Goal: Entertainment & Leisure: Consume media (video, audio)

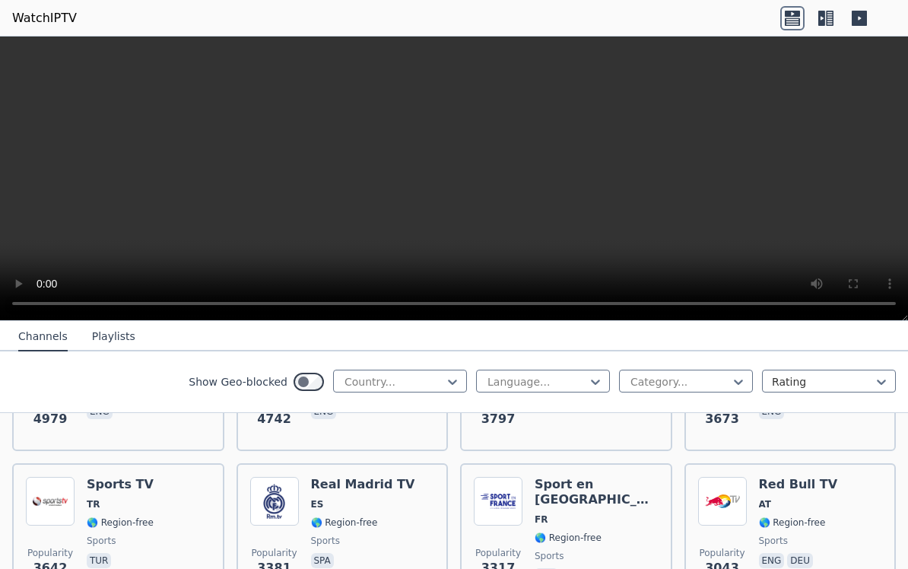
scroll to position [429, 0]
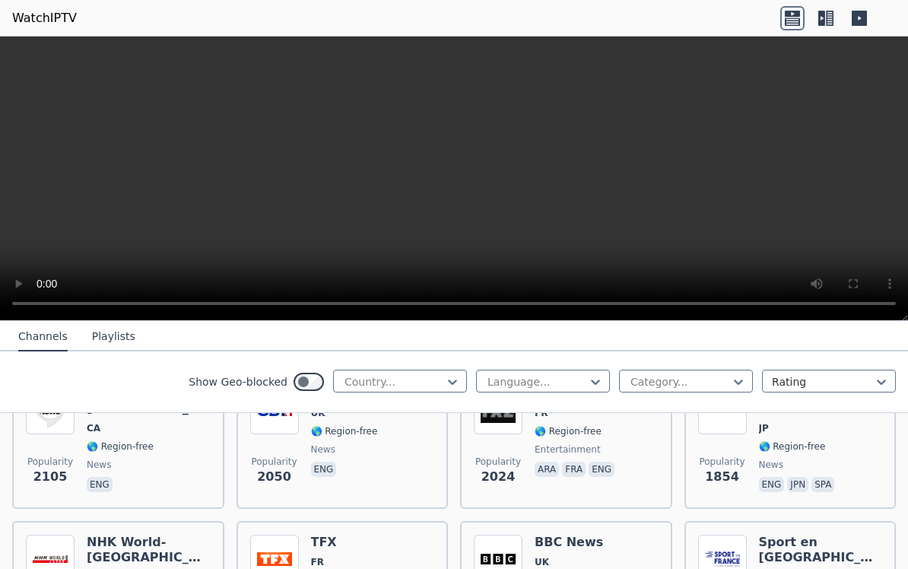
click at [158, 303] on video at bounding box center [454, 178] width 908 height 284
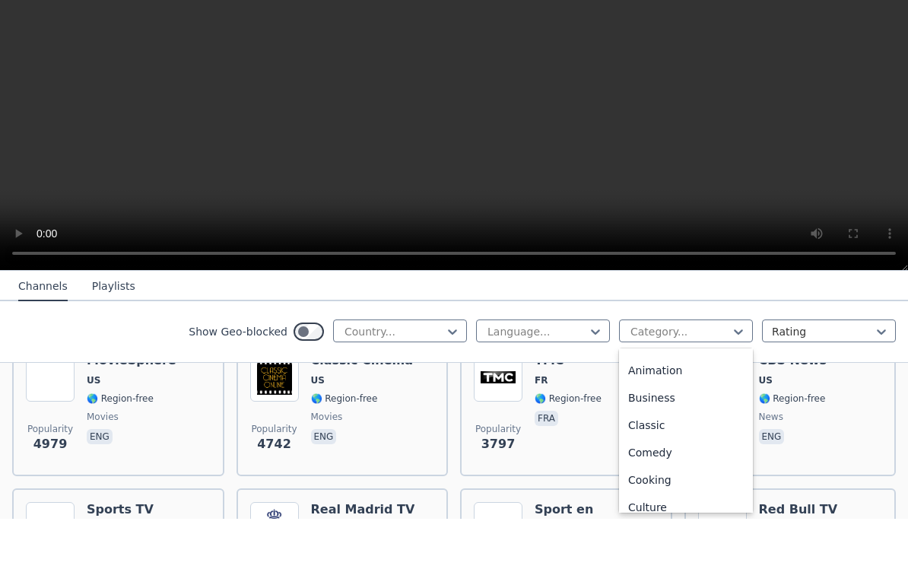
scroll to position [38, 0]
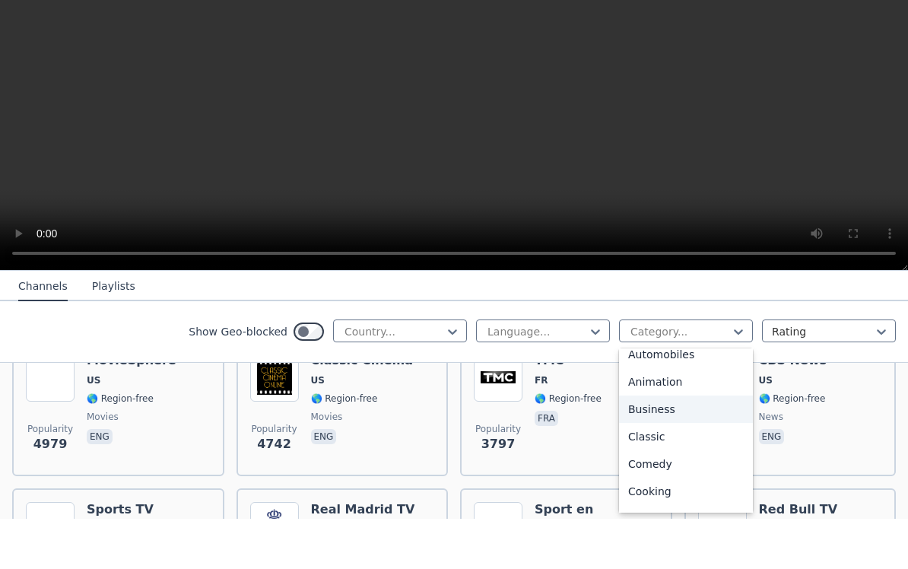
click at [642, 445] on div "Business" at bounding box center [686, 458] width 134 height 27
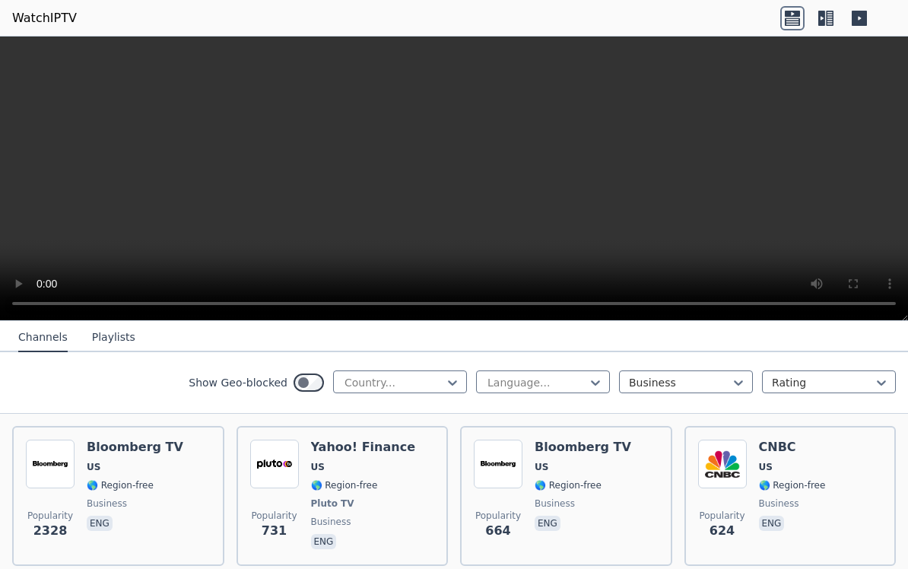
scroll to position [171, 0]
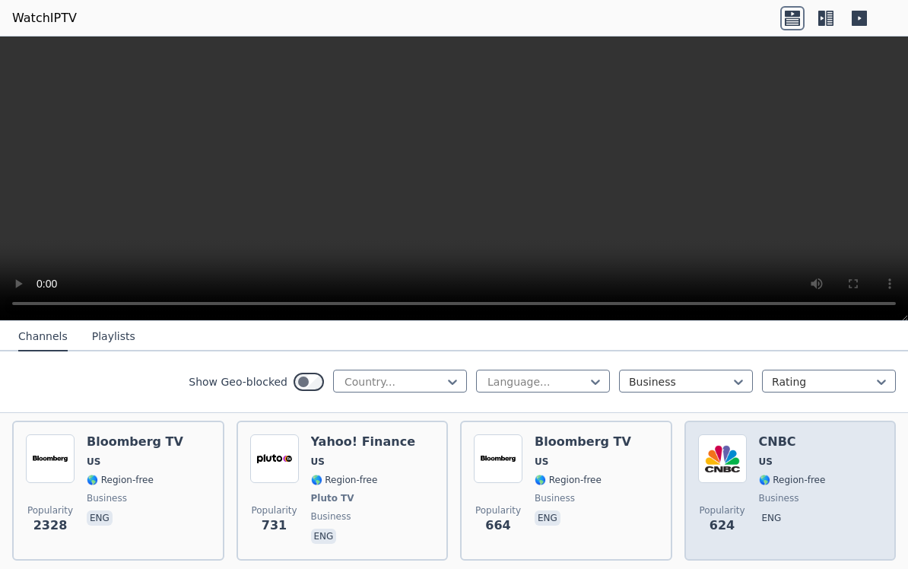
click at [745, 460] on img at bounding box center [722, 458] width 49 height 49
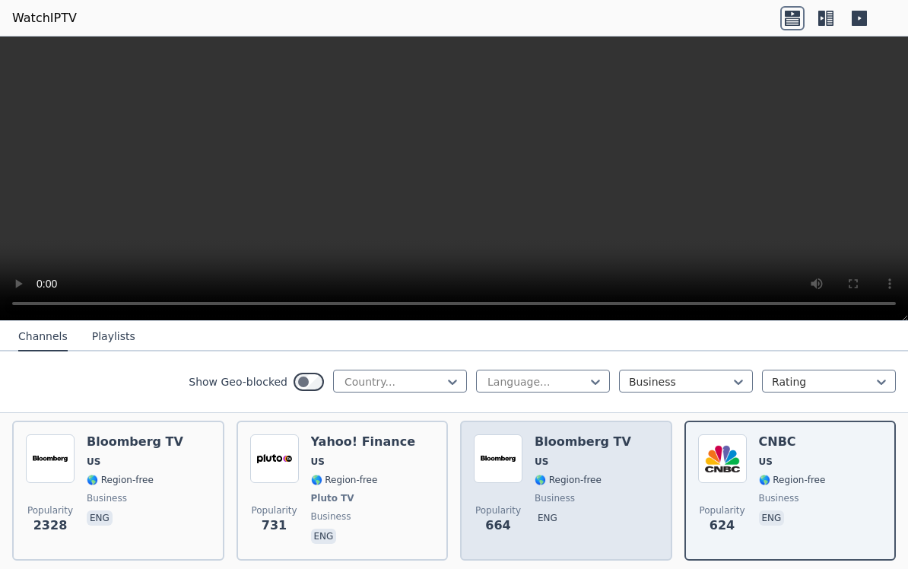
click at [494, 461] on img at bounding box center [498, 458] width 49 height 49
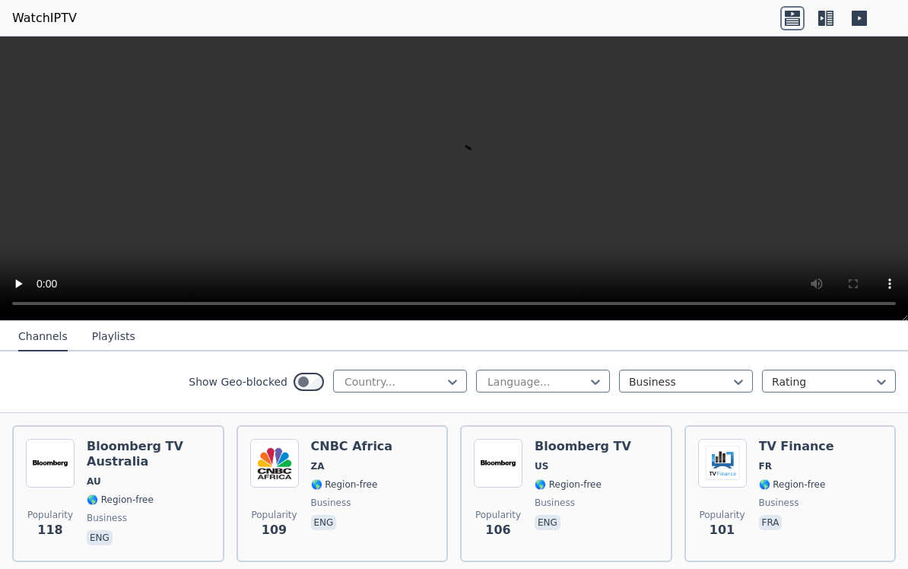
scroll to position [618, 0]
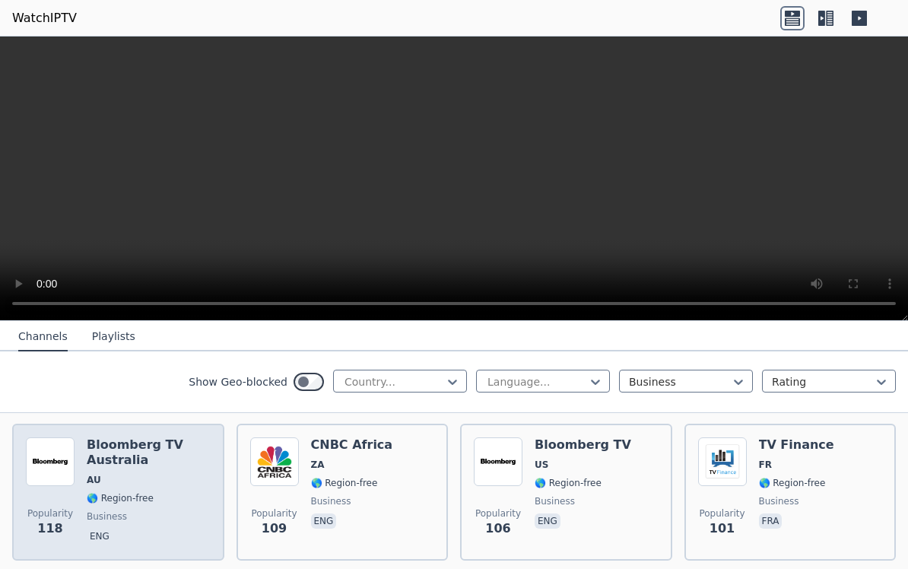
click at [98, 461] on h6 "Bloomberg TV Australia" at bounding box center [149, 452] width 124 height 30
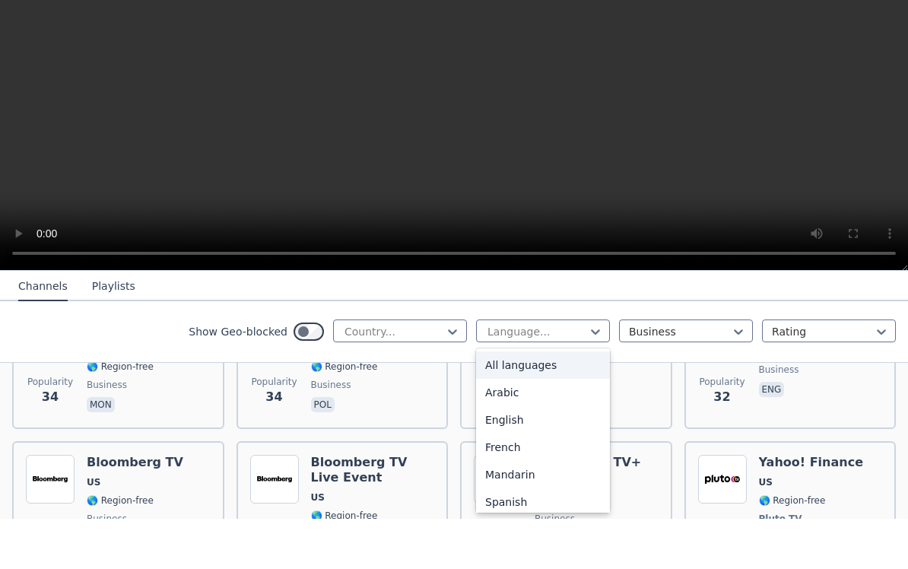
scroll to position [0, 0]
click at [509, 456] on div "English" at bounding box center [543, 469] width 134 height 27
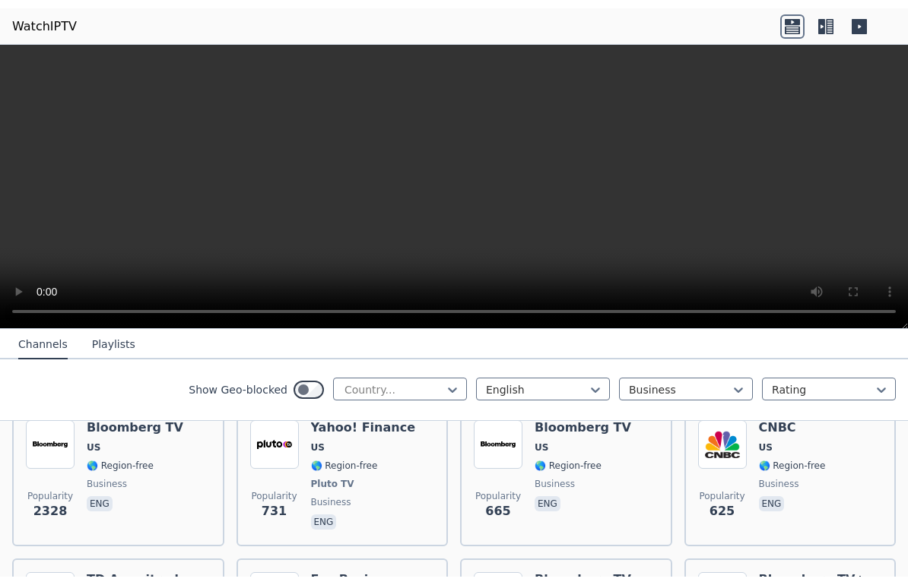
scroll to position [195, 0]
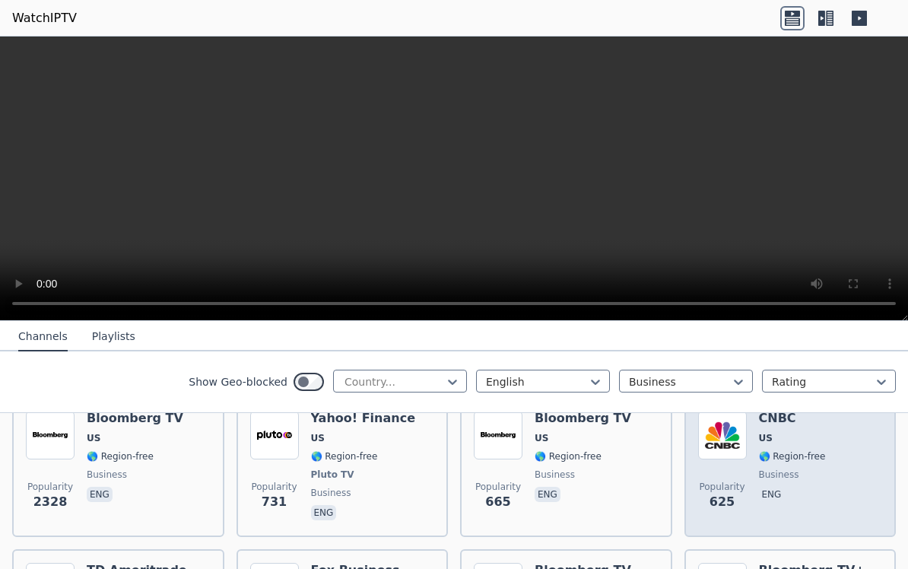
click at [726, 437] on img at bounding box center [722, 435] width 49 height 49
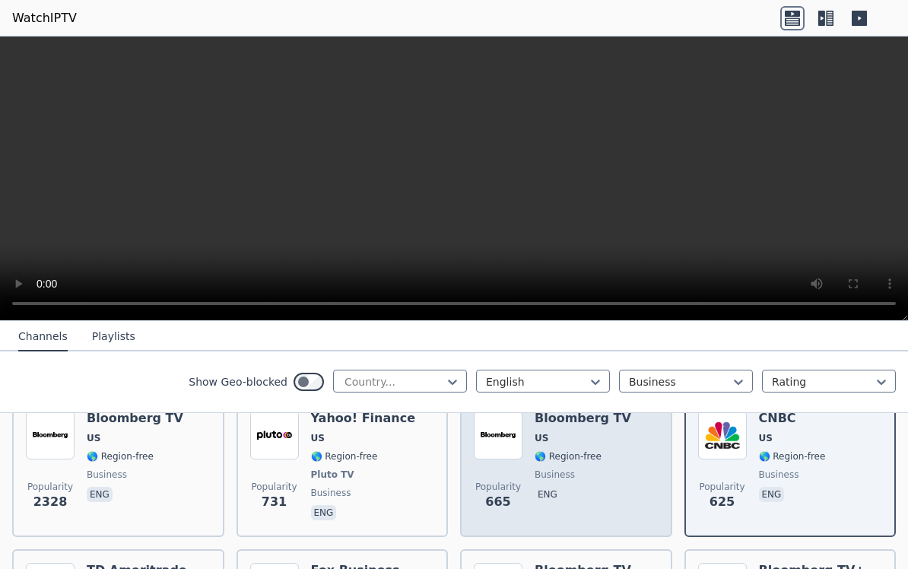
click at [500, 423] on img at bounding box center [498, 435] width 49 height 49
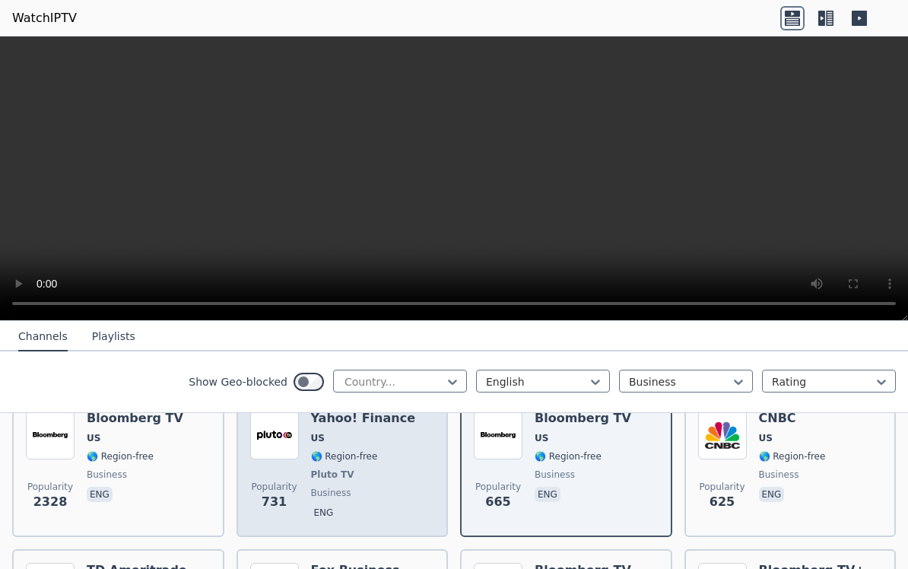
click at [292, 448] on img at bounding box center [274, 435] width 49 height 49
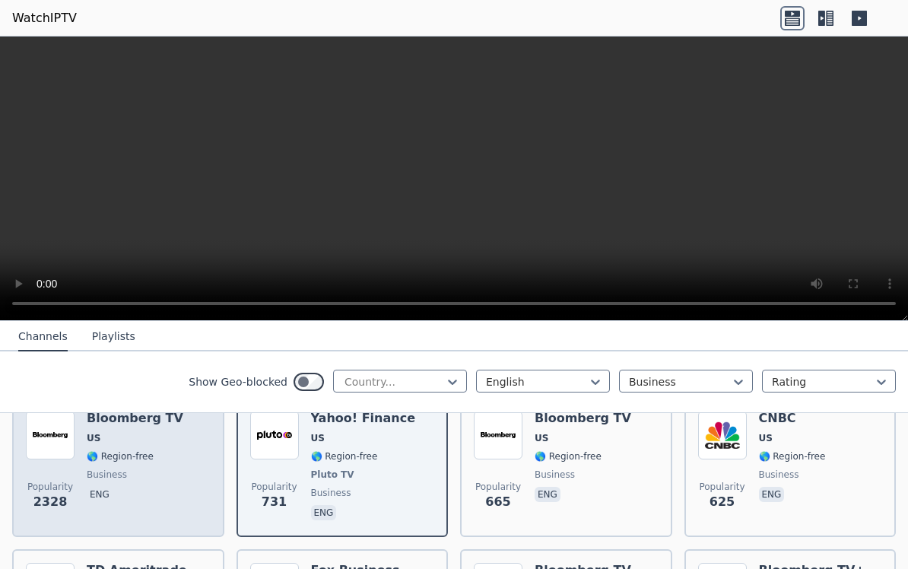
click at [96, 439] on span "US" at bounding box center [94, 438] width 14 height 12
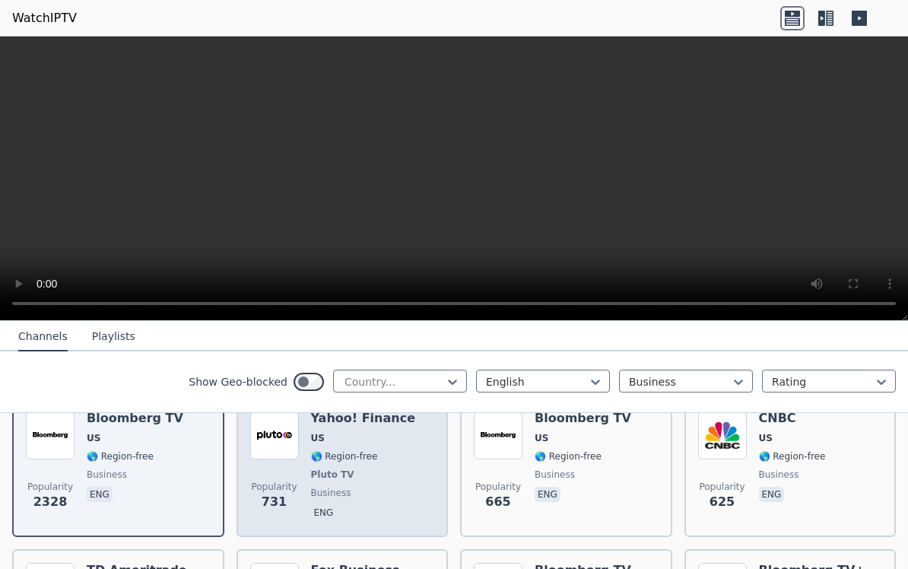
click at [283, 449] on img at bounding box center [274, 435] width 49 height 49
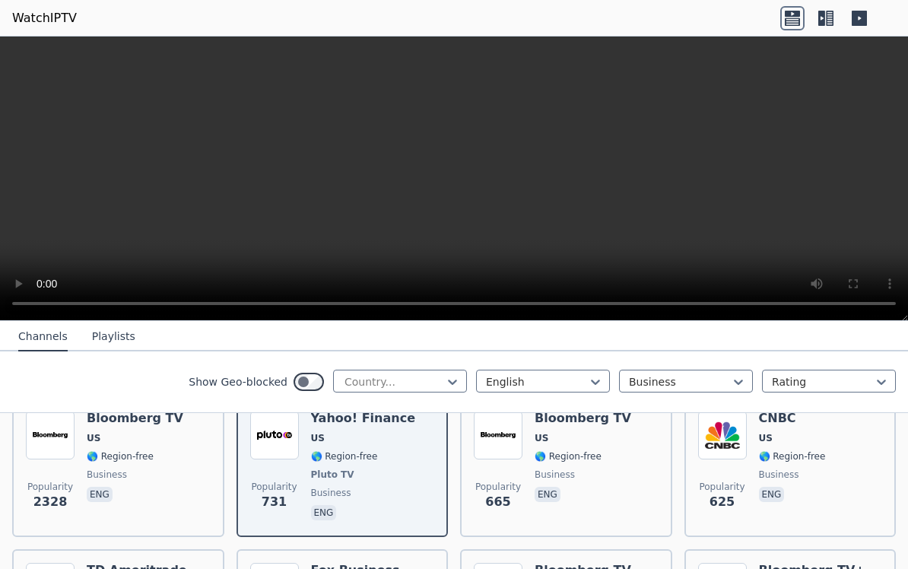
click at [490, 163] on video at bounding box center [454, 178] width 908 height 284
click at [11, 49] on video at bounding box center [454, 178] width 908 height 284
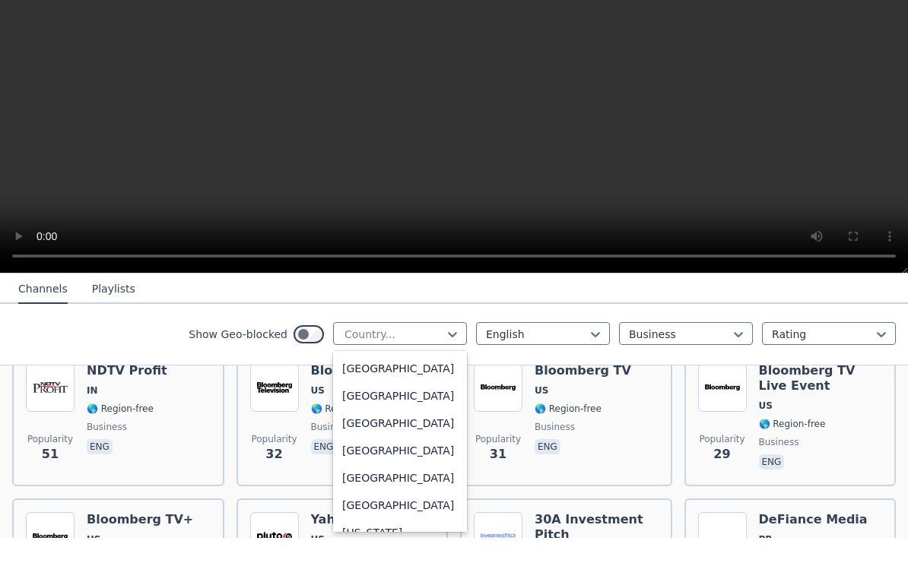
scroll to position [1786, 0]
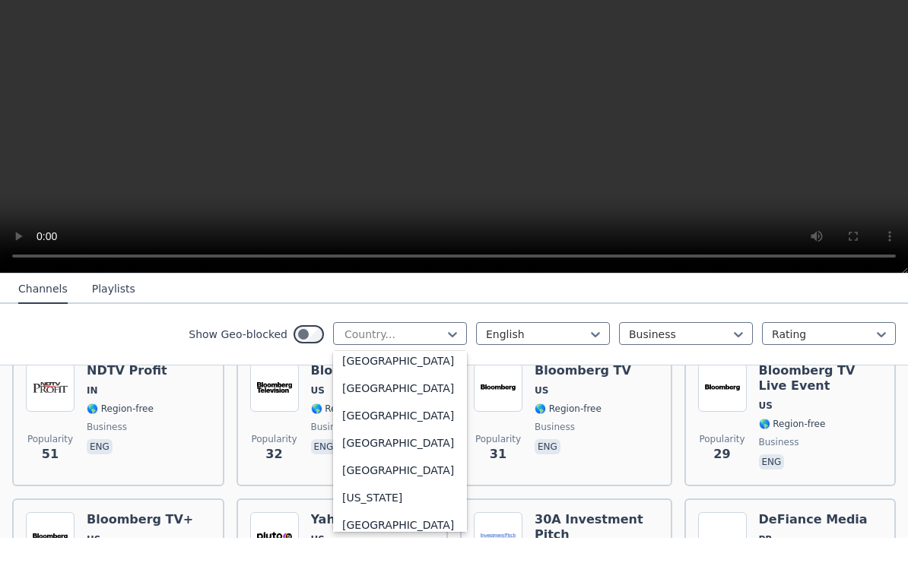
click at [86, 167] on video at bounding box center [454, 178] width 908 height 284
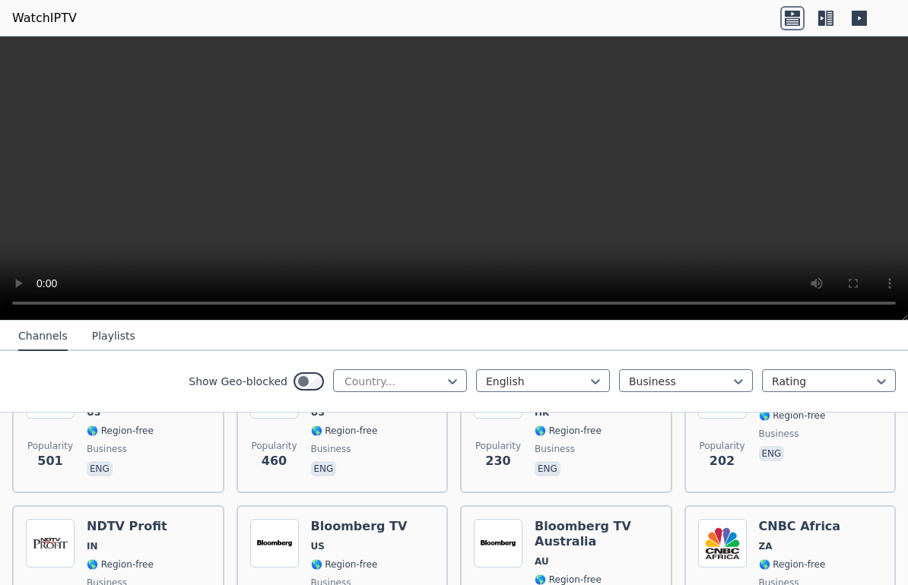
scroll to position [419, 0]
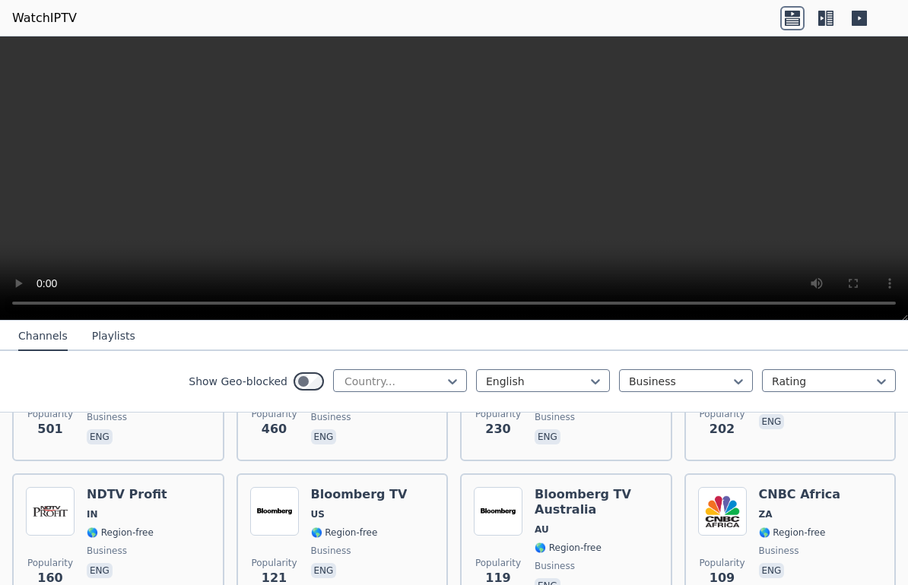
click at [829, 18] on icon at bounding box center [830, 18] width 8 height 15
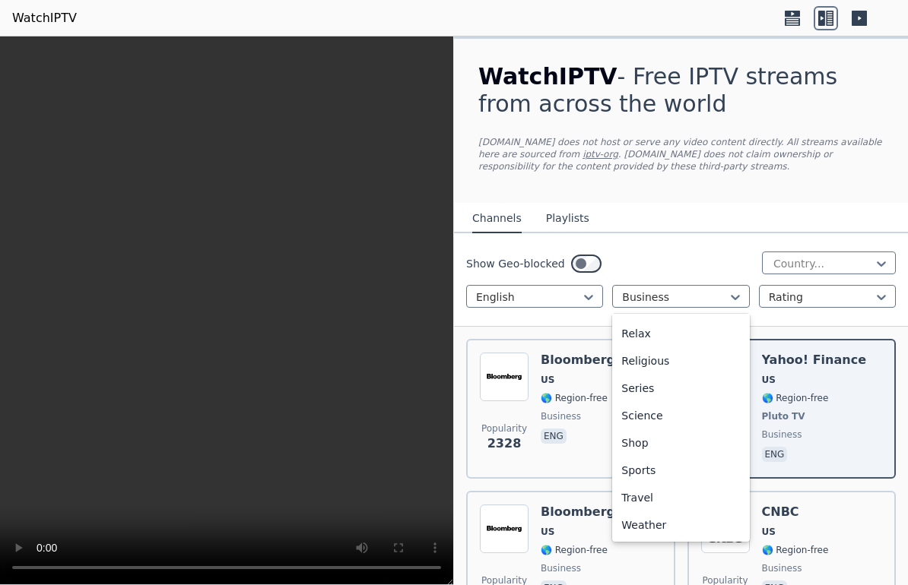
scroll to position [407, 0]
click at [629, 388] on div "News" at bounding box center [680, 388] width 137 height 27
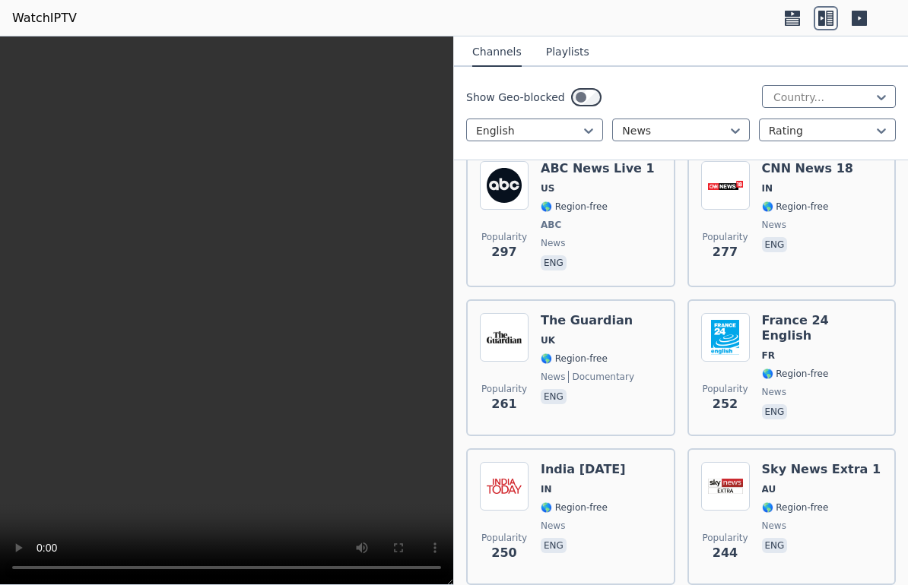
scroll to position [2218, 0]
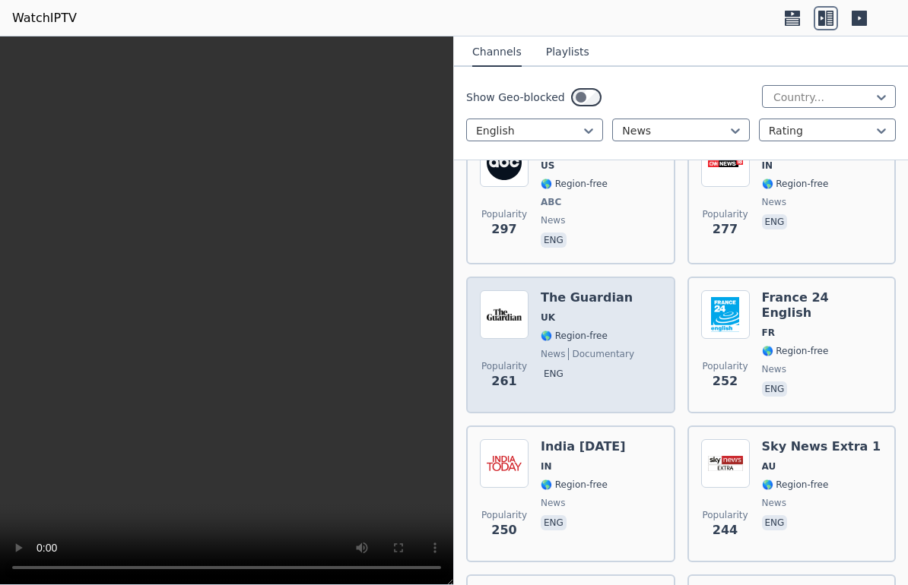
click at [517, 295] on img at bounding box center [504, 314] width 49 height 49
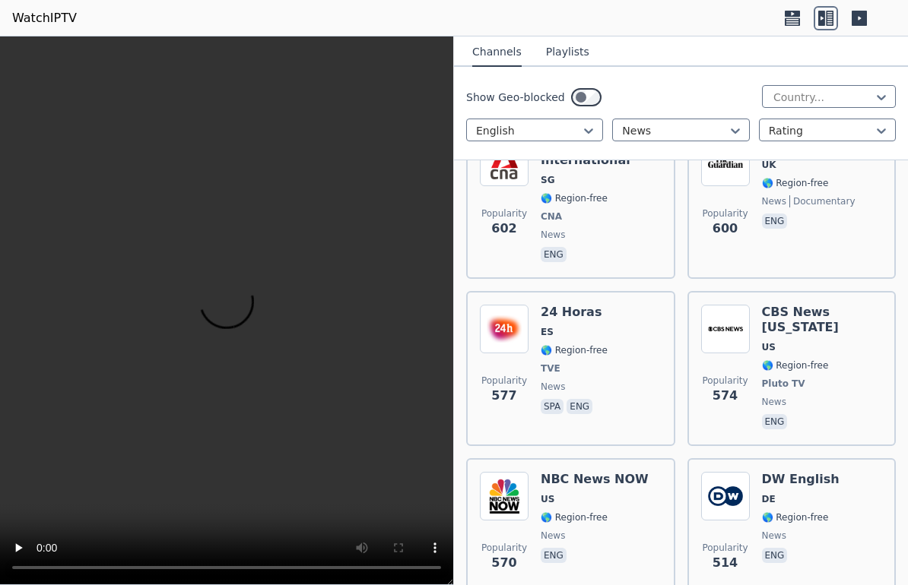
scroll to position [1760, 0]
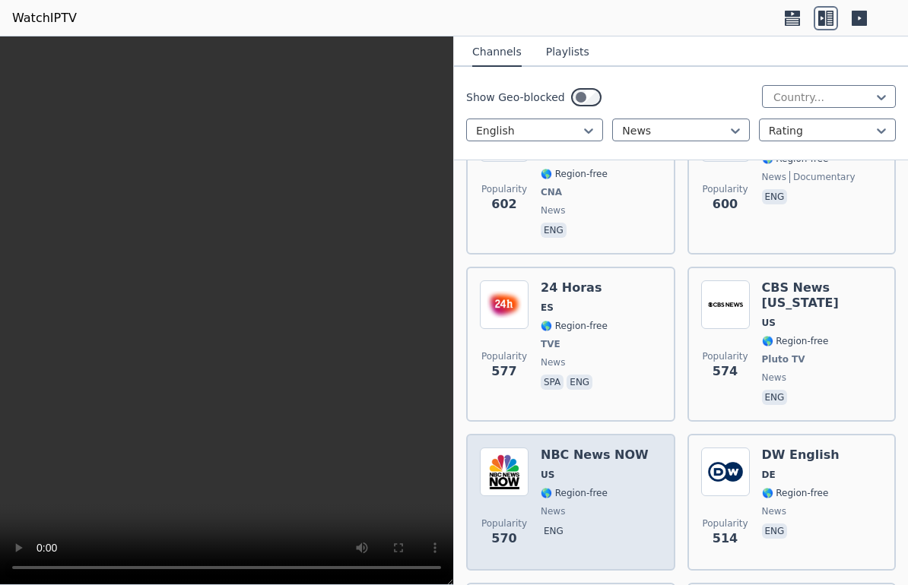
click at [513, 464] on img at bounding box center [504, 472] width 49 height 49
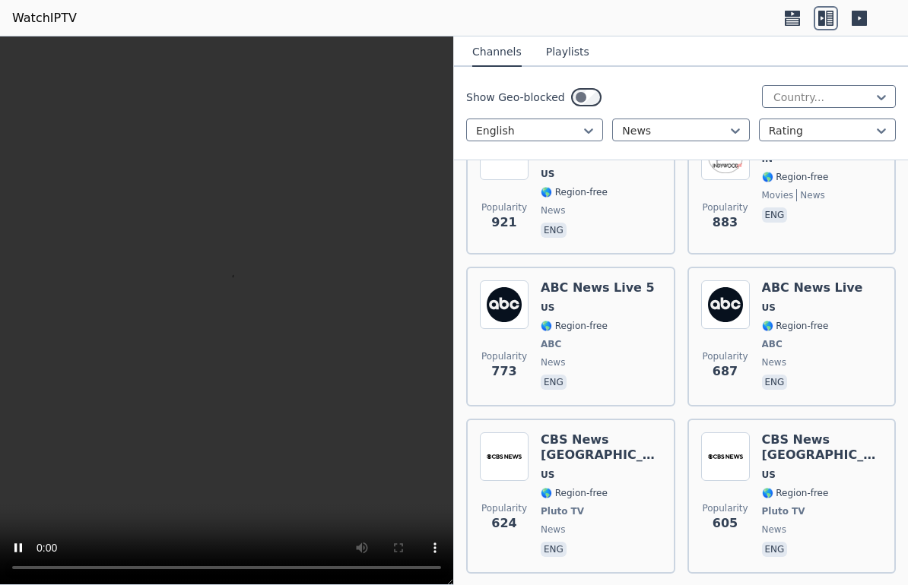
scroll to position [1273, 0]
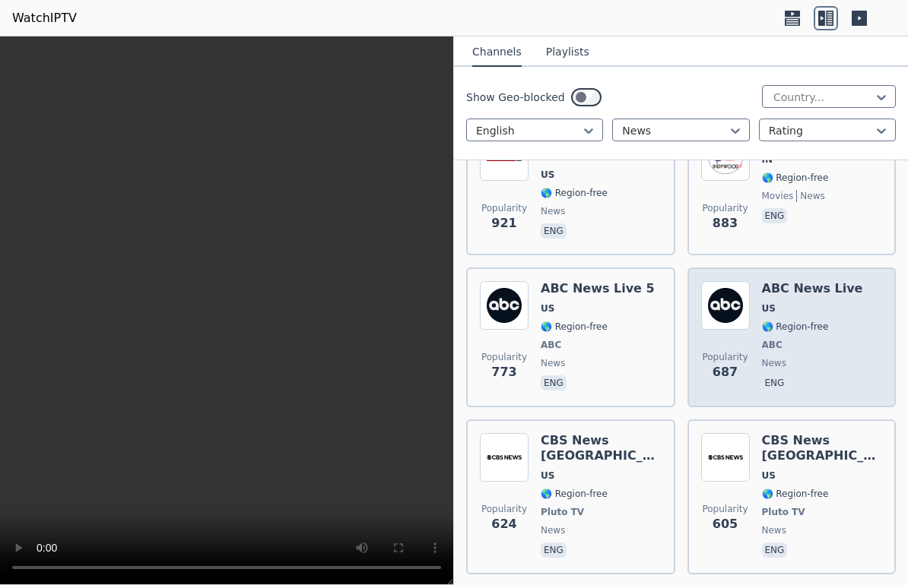
click at [741, 321] on img at bounding box center [725, 305] width 49 height 49
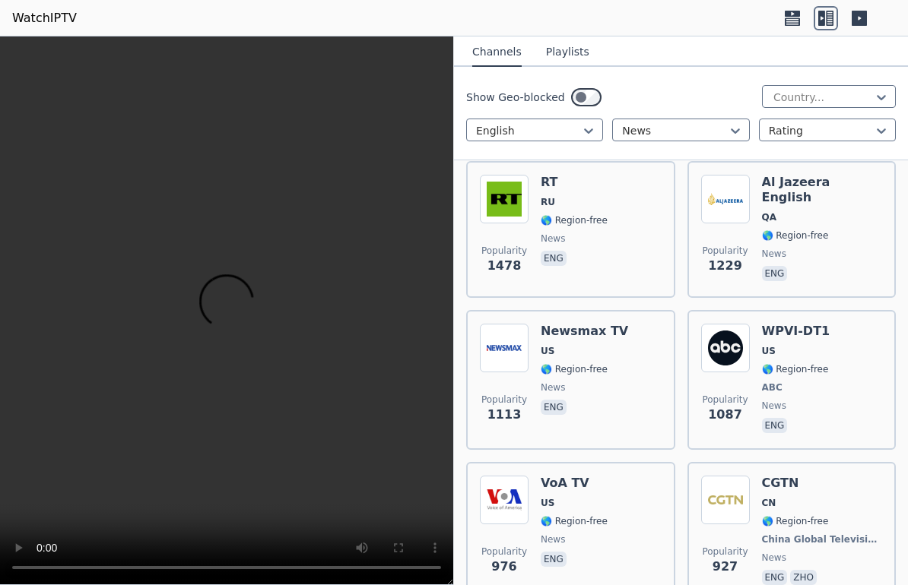
scroll to position [777, 0]
click at [569, 53] on button "Playlists" at bounding box center [567, 52] width 43 height 29
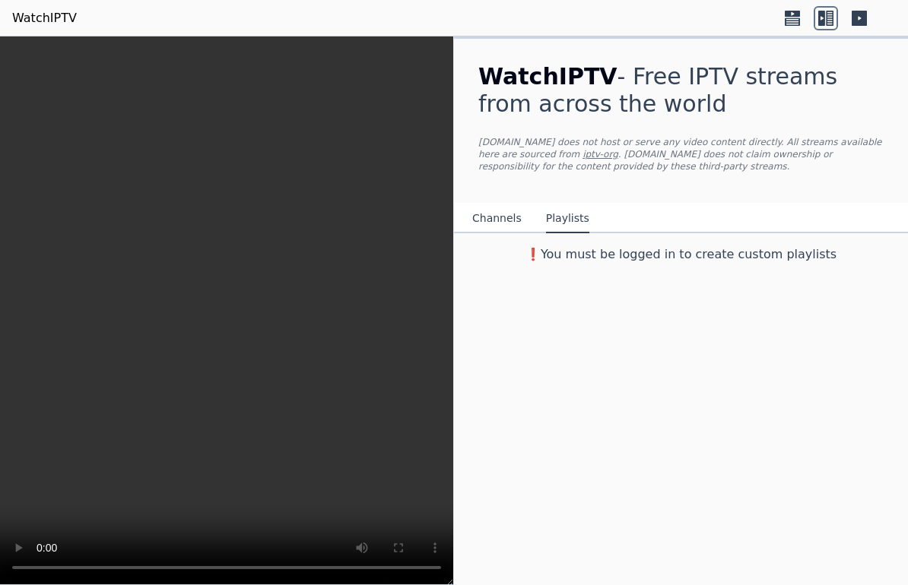
scroll to position [0, 0]
click at [489, 215] on button "Channels" at bounding box center [496, 218] width 49 height 29
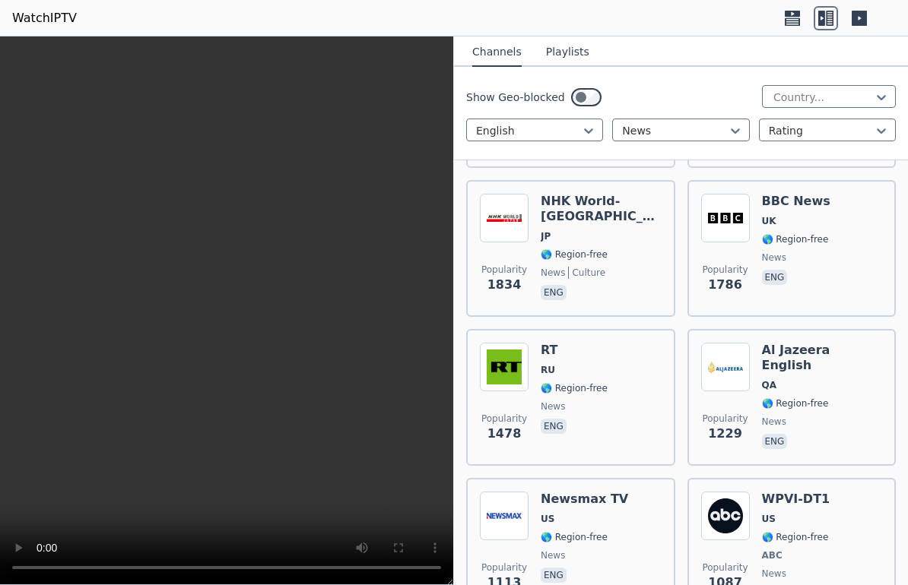
scroll to position [512, 0]
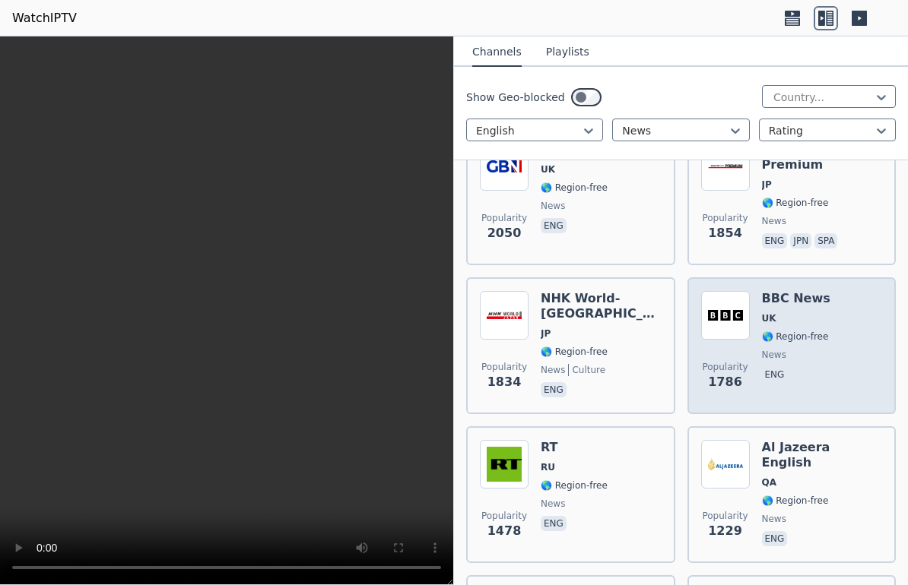
click at [740, 306] on img at bounding box center [725, 315] width 49 height 49
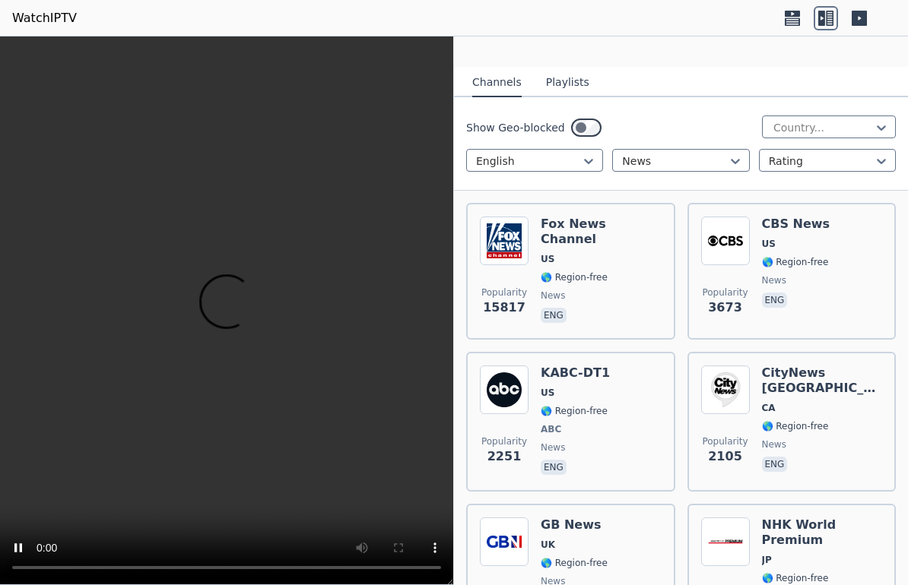
scroll to position [46, 0]
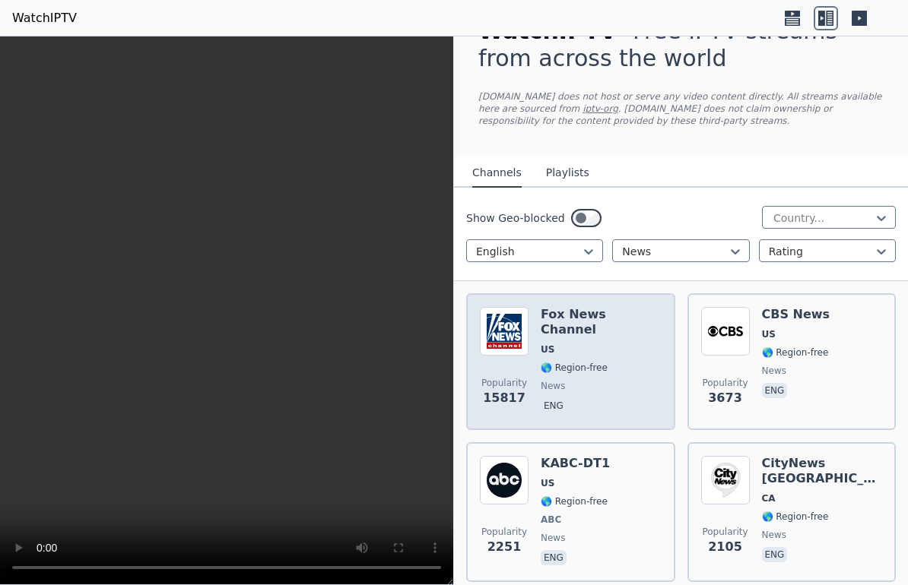
click at [501, 328] on img at bounding box center [504, 331] width 49 height 49
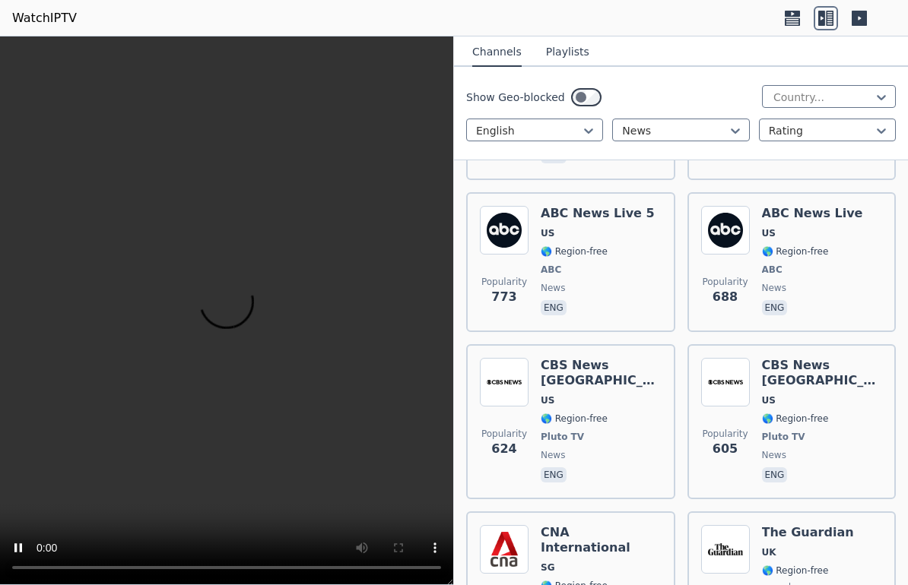
scroll to position [1347, 0]
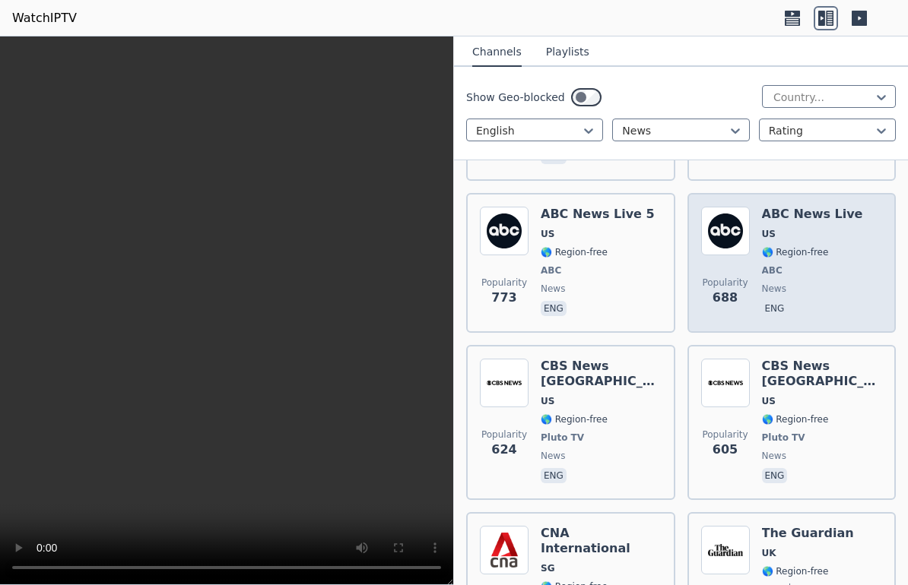
click at [762, 243] on div "ABC News Live US 🌎 Region-free ABC news eng" at bounding box center [812, 263] width 101 height 113
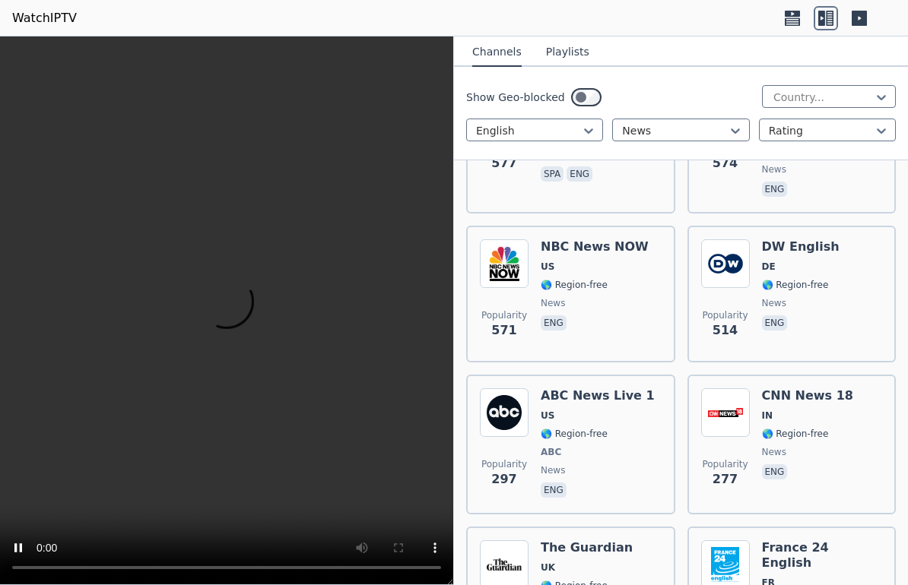
scroll to position [1986, 0]
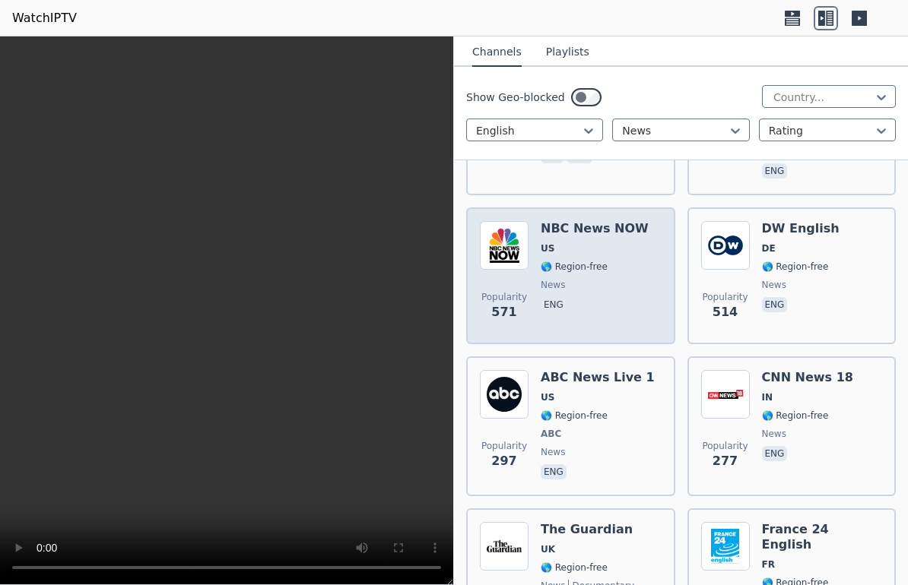
click at [503, 237] on img at bounding box center [504, 245] width 49 height 49
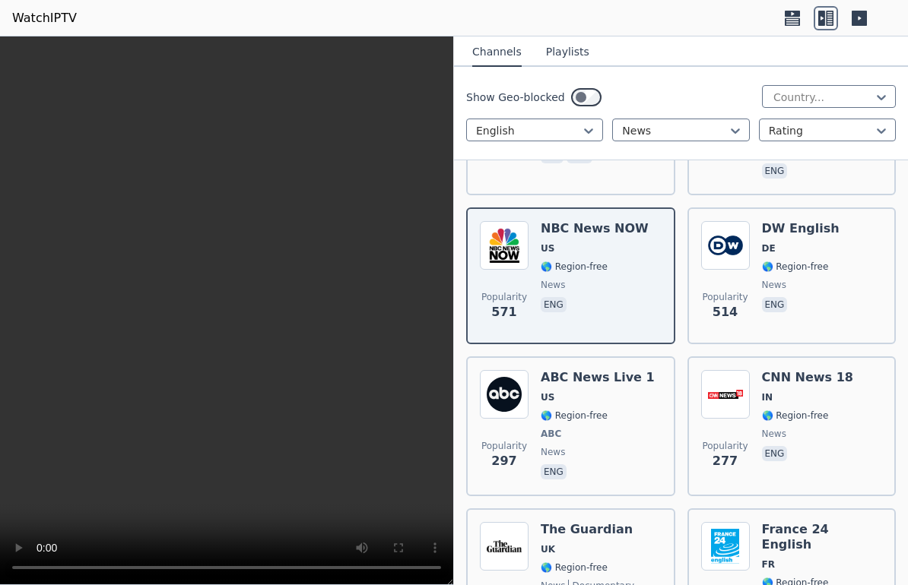
click at [739, 117] on div "Show Geo-blocked Country... English News Rating" at bounding box center [681, 114] width 454 height 94
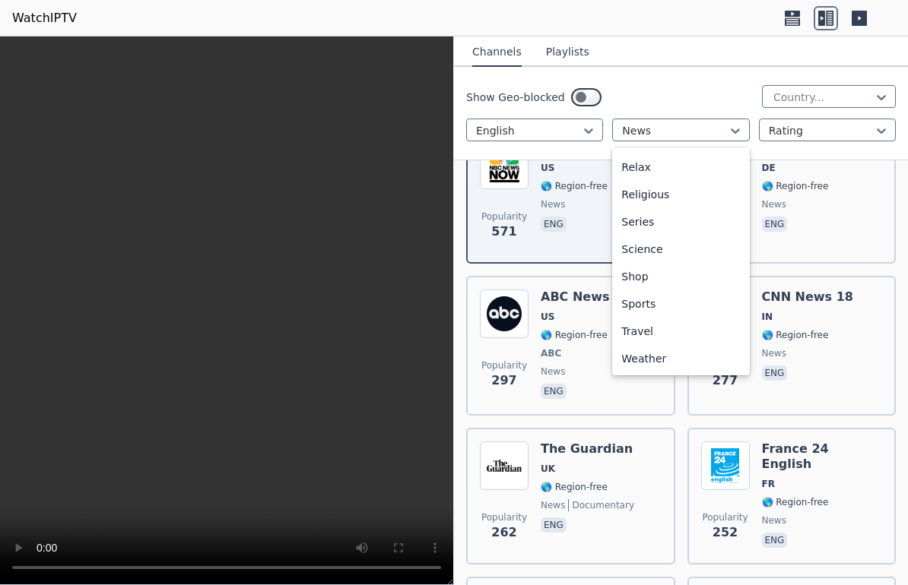
scroll to position [517, 0]
click at [632, 354] on div "Weather" at bounding box center [680, 358] width 137 height 27
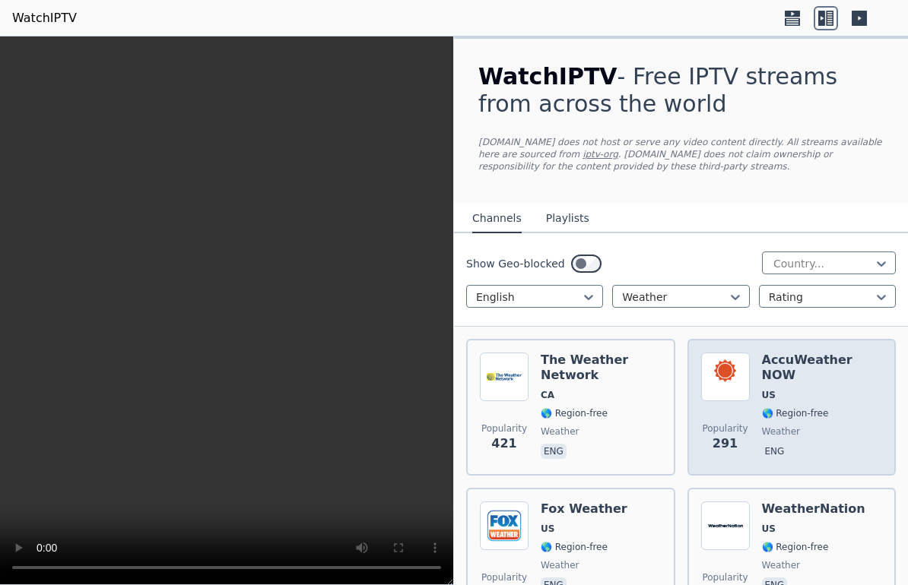
click at [729, 386] on img at bounding box center [725, 377] width 49 height 49
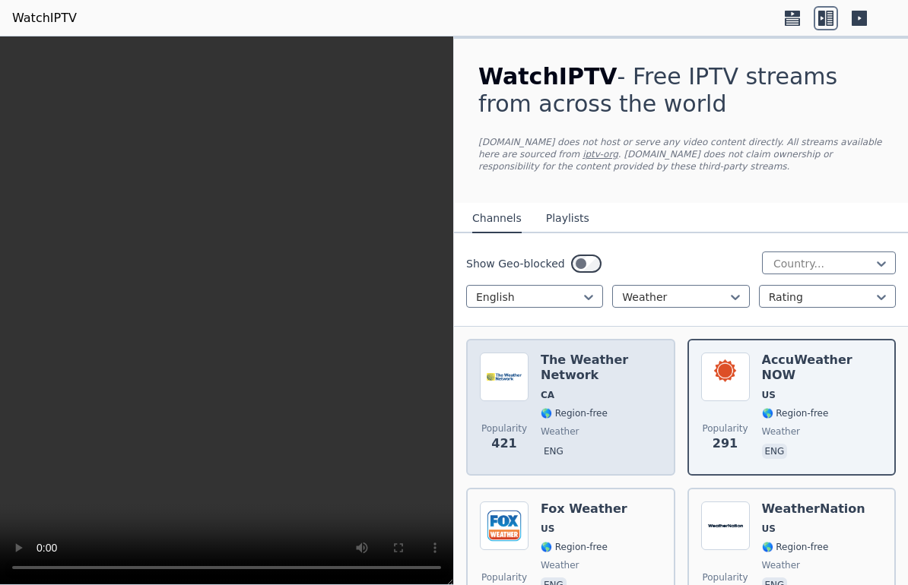
click at [505, 388] on img at bounding box center [504, 377] width 49 height 49
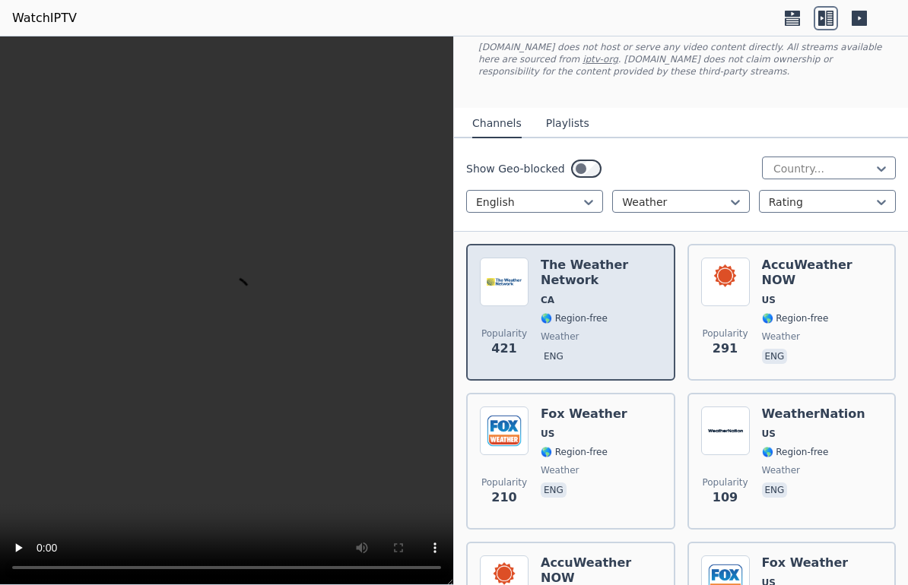
scroll to position [182, 0]
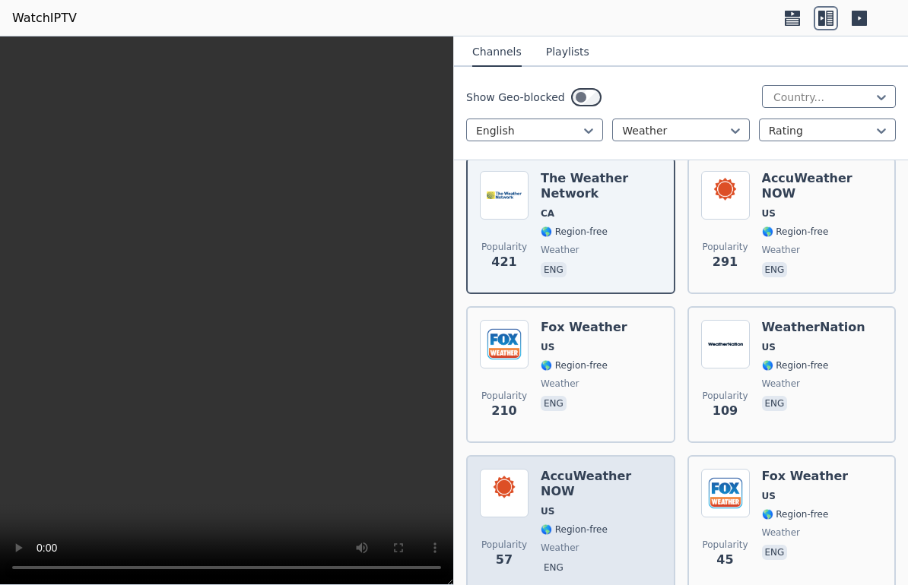
click at [506, 483] on img at bounding box center [504, 493] width 49 height 49
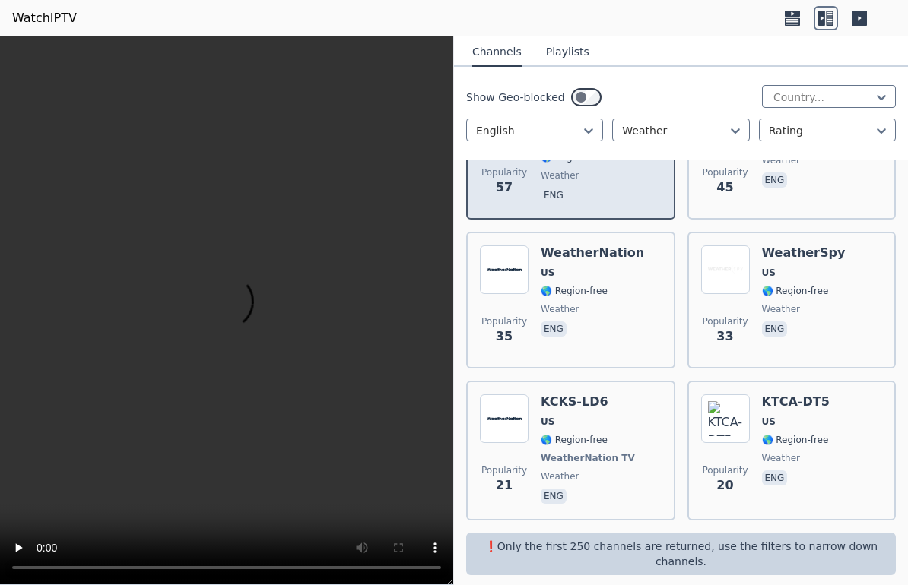
scroll to position [553, 0]
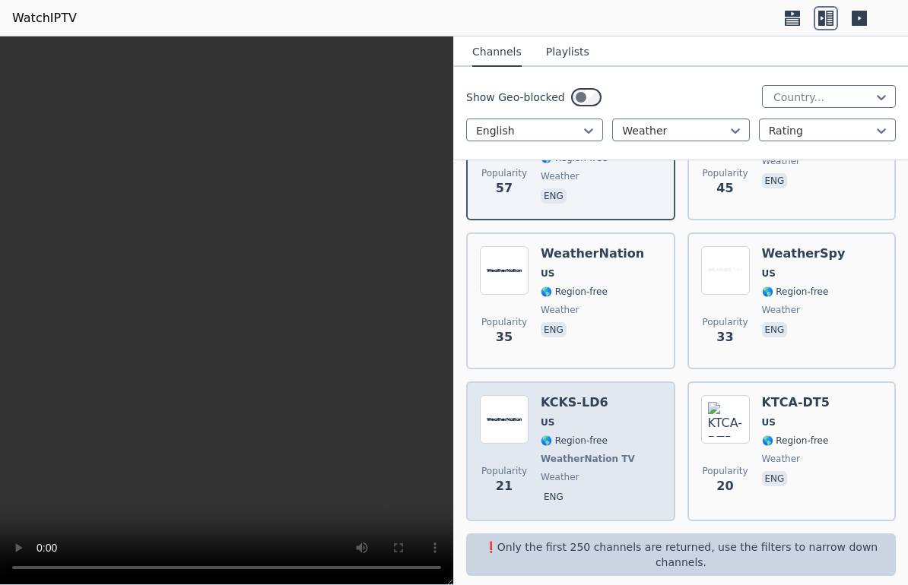
click at [503, 421] on img at bounding box center [504, 419] width 49 height 49
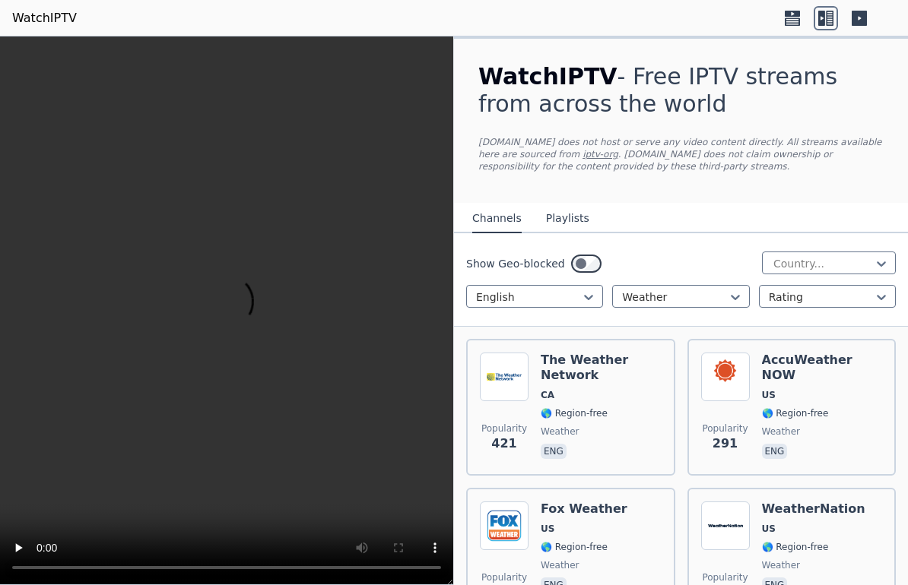
scroll to position [0, 0]
click at [743, 284] on div "Show Geo-blocked Country... English Weather Rating" at bounding box center [681, 280] width 454 height 94
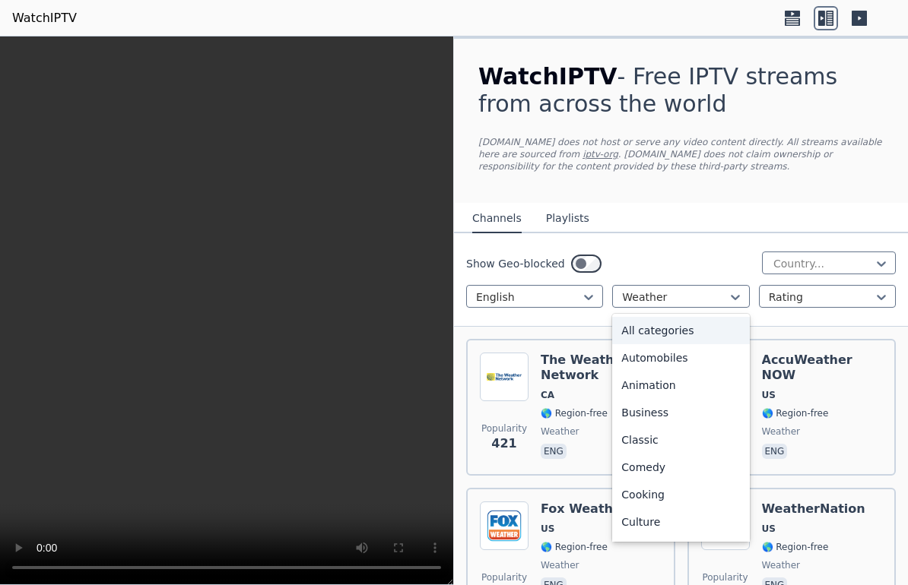
click at [624, 328] on div "All categories" at bounding box center [680, 330] width 137 height 27
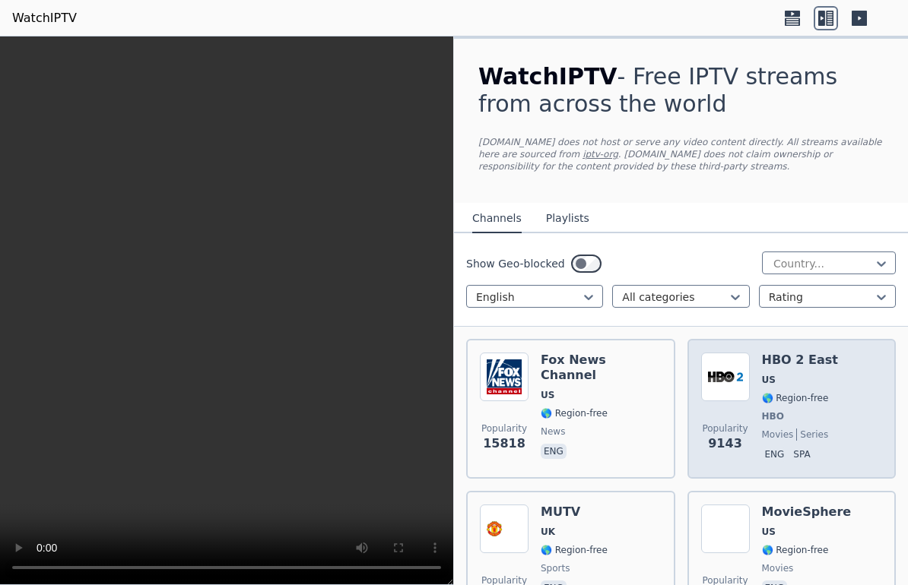
click at [728, 360] on img at bounding box center [725, 377] width 49 height 49
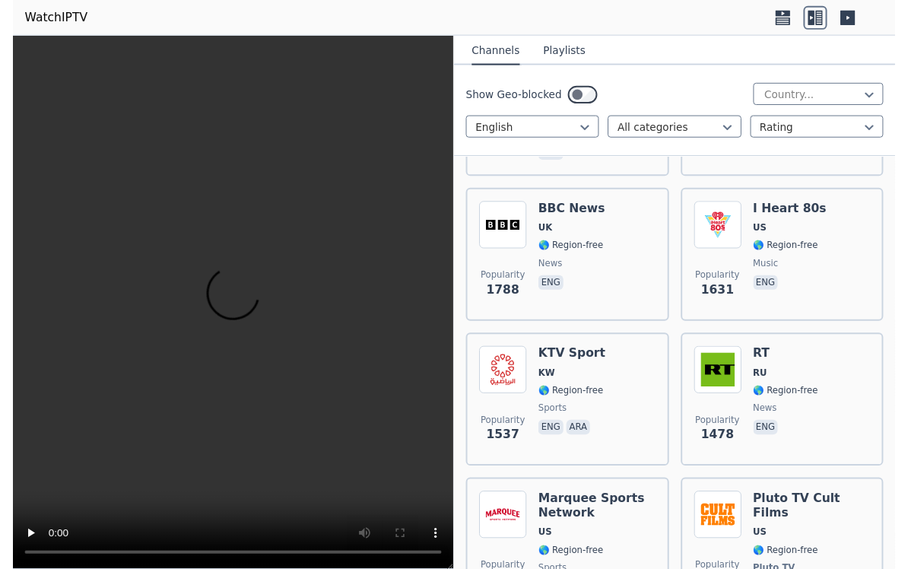
scroll to position [1798, 0]
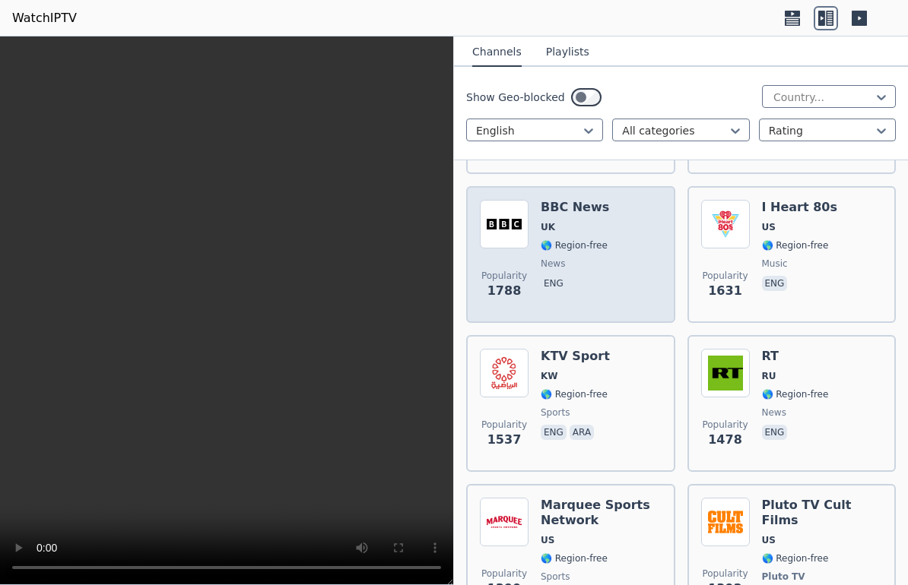
click at [511, 239] on img at bounding box center [504, 224] width 49 height 49
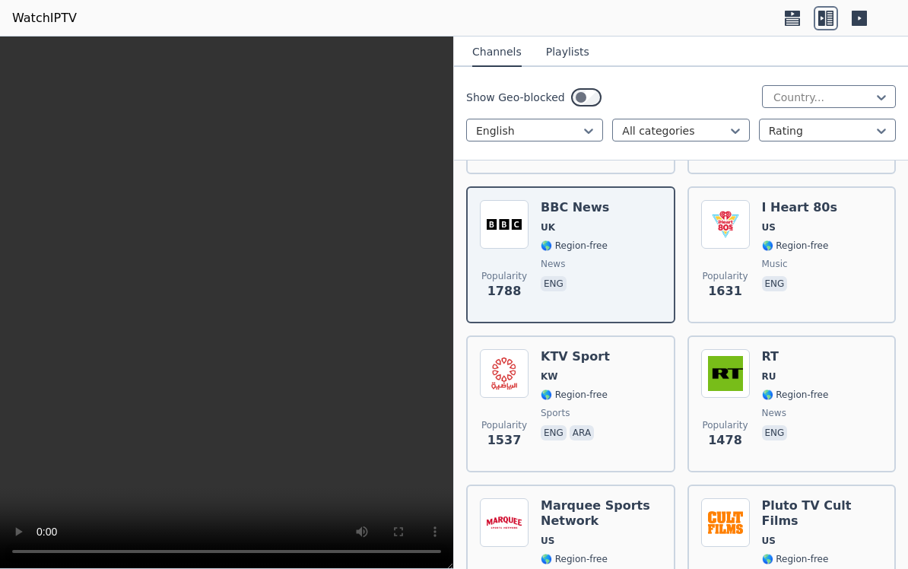
click at [275, 304] on video at bounding box center [226, 302] width 453 height 532
click at [8, 46] on video at bounding box center [226, 302] width 453 height 532
